Goal: Navigation & Orientation: Find specific page/section

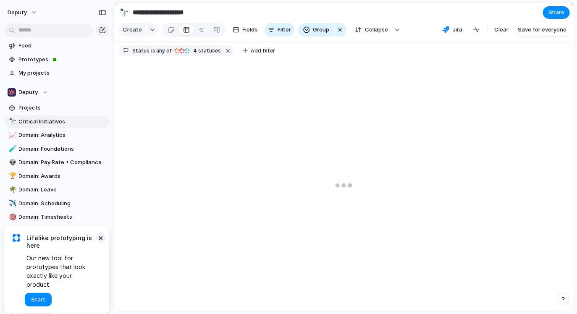
click at [101, 243] on button "×" at bounding box center [101, 238] width 10 height 10
